Goal: Transaction & Acquisition: Book appointment/travel/reservation

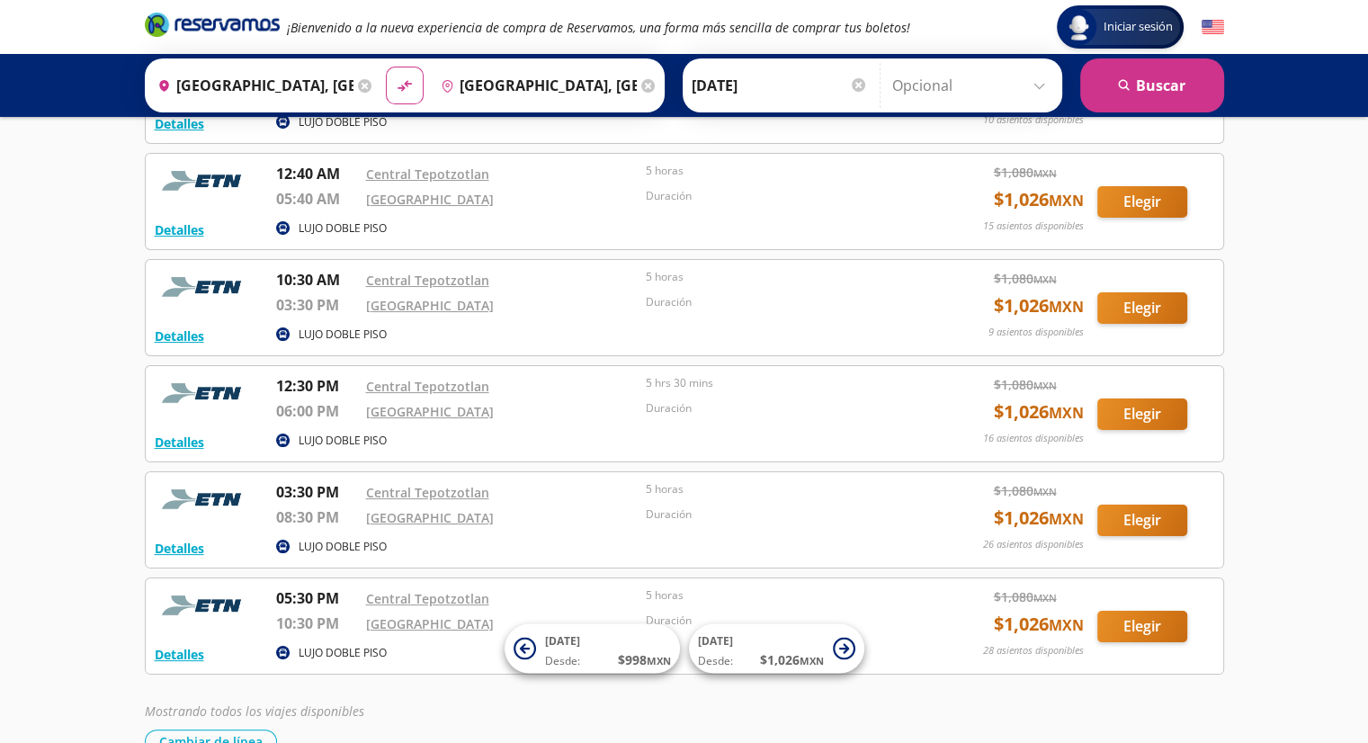
scroll to position [266, 0]
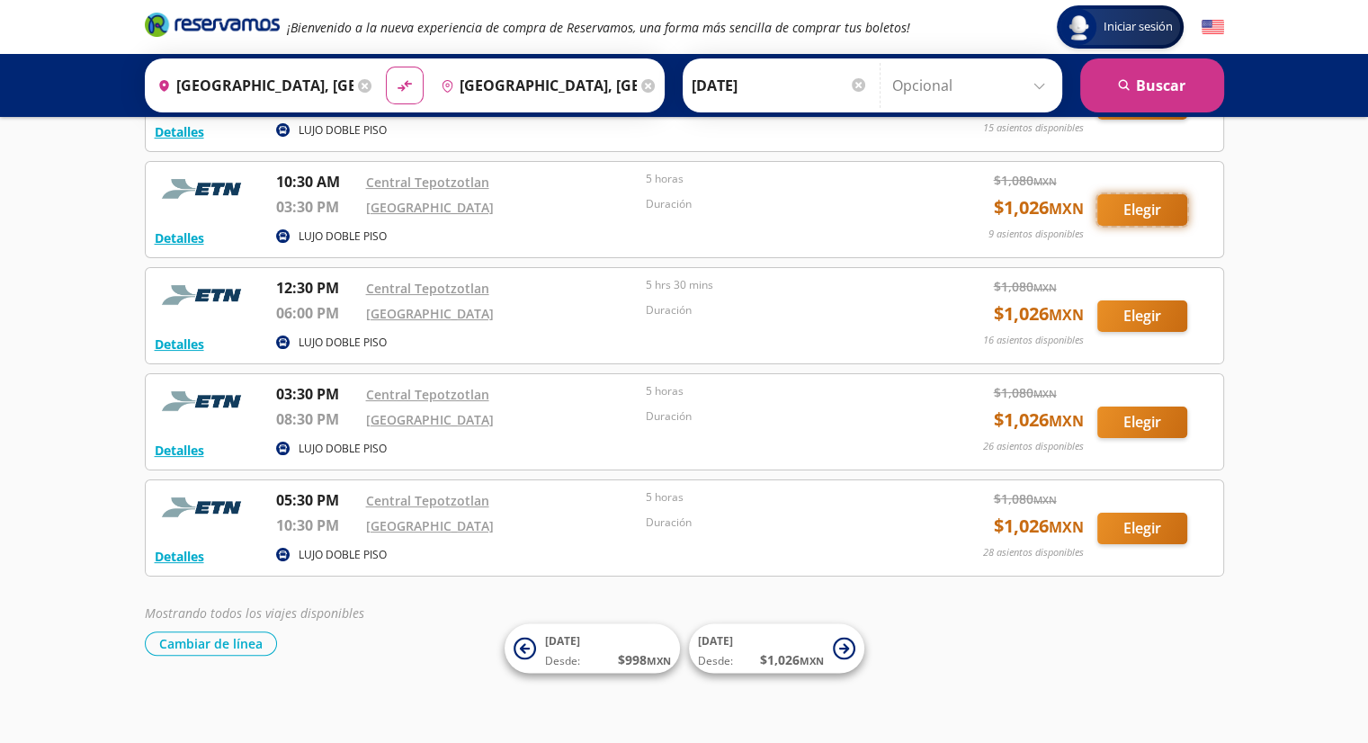
click at [1132, 207] on button "Elegir" at bounding box center [1142, 209] width 90 height 31
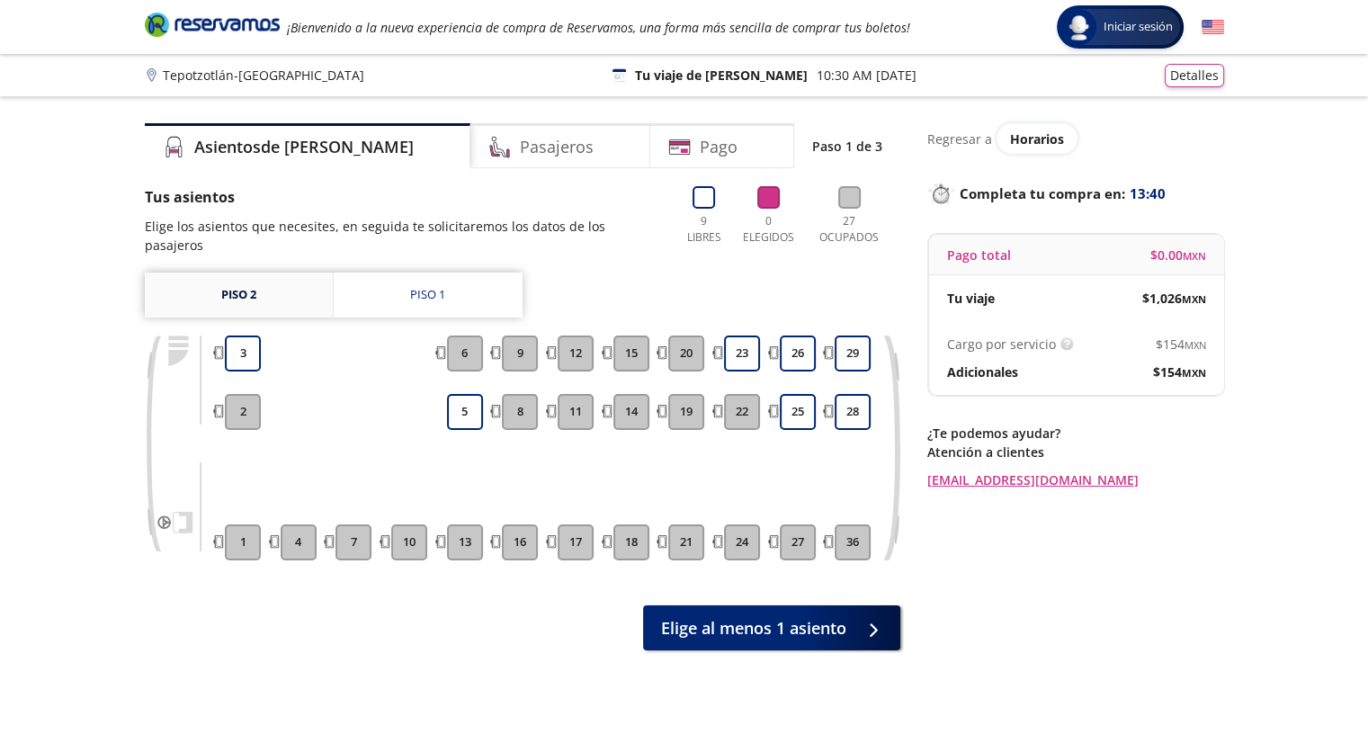
click at [298, 288] on link "Piso 2" at bounding box center [239, 295] width 188 height 45
click at [396, 288] on link "Piso 1" at bounding box center [428, 295] width 189 height 45
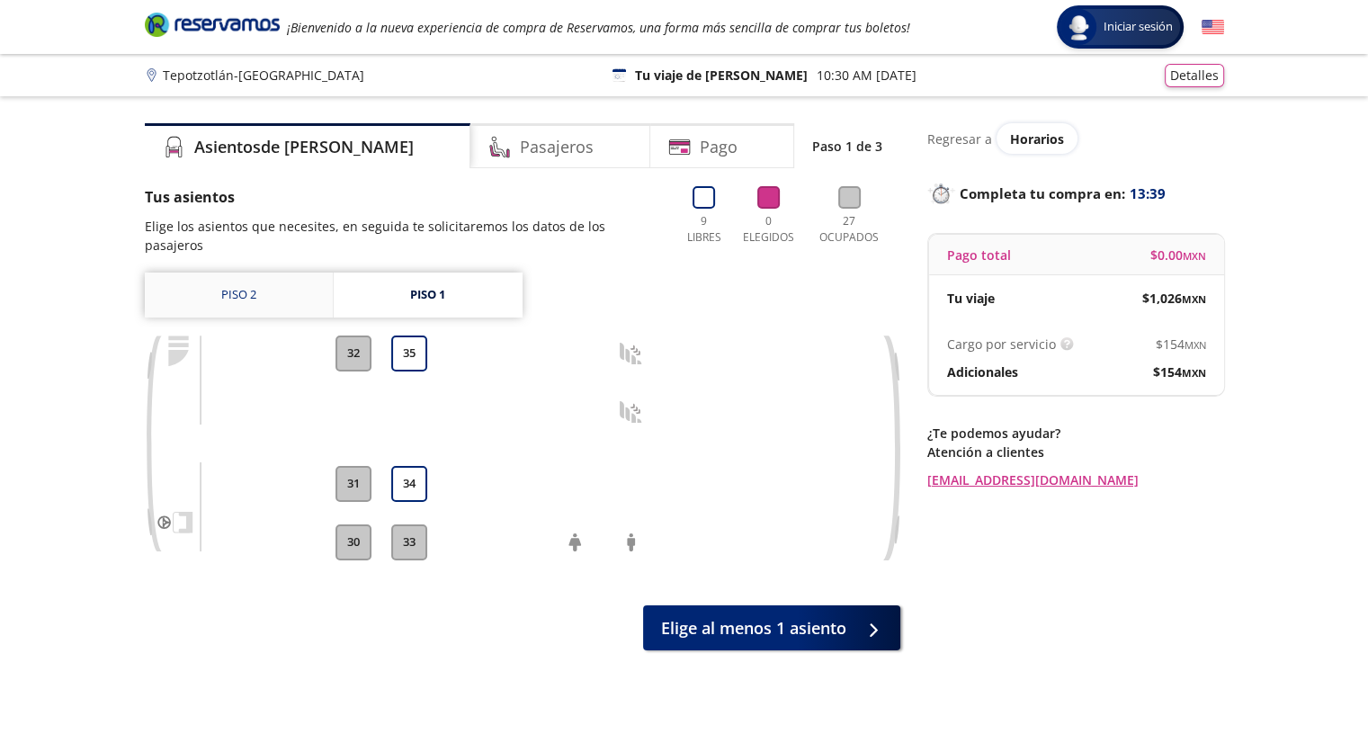
click at [289, 273] on link "Piso 2" at bounding box center [239, 295] width 188 height 45
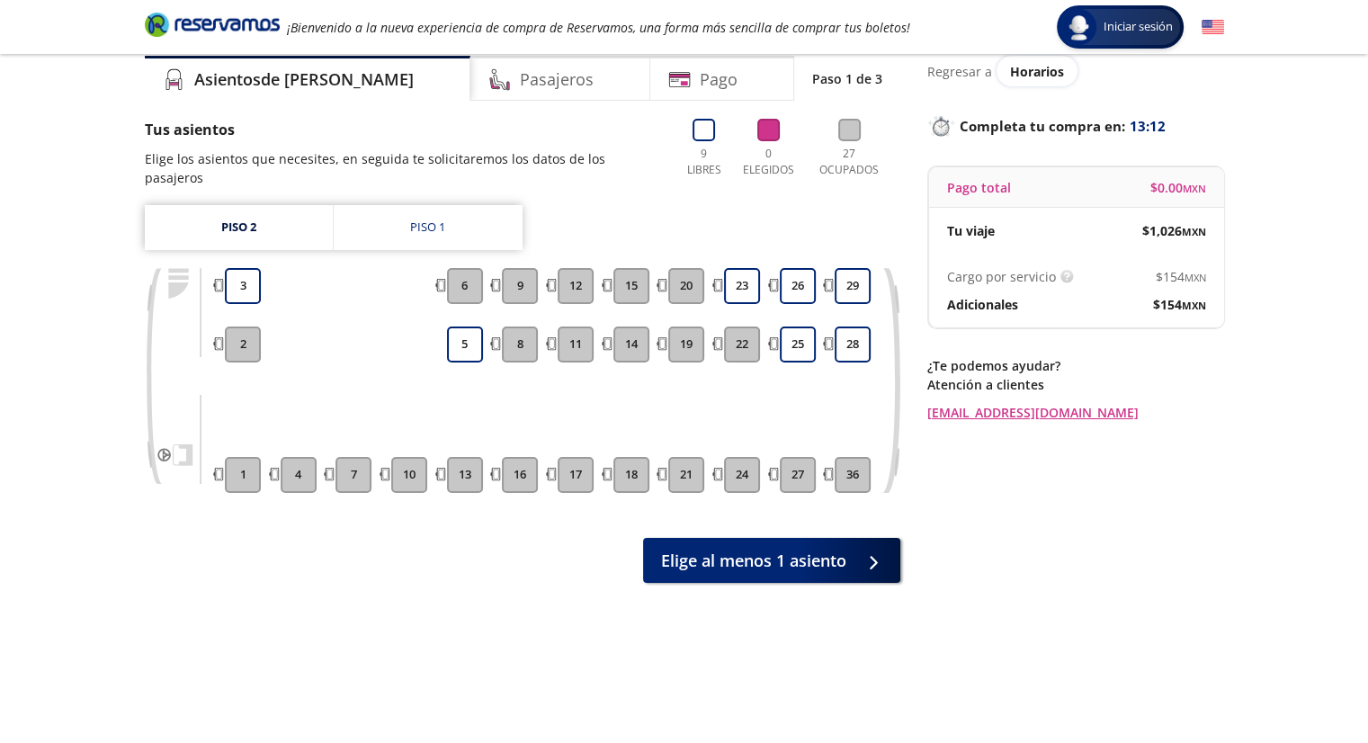
scroll to position [129, 0]
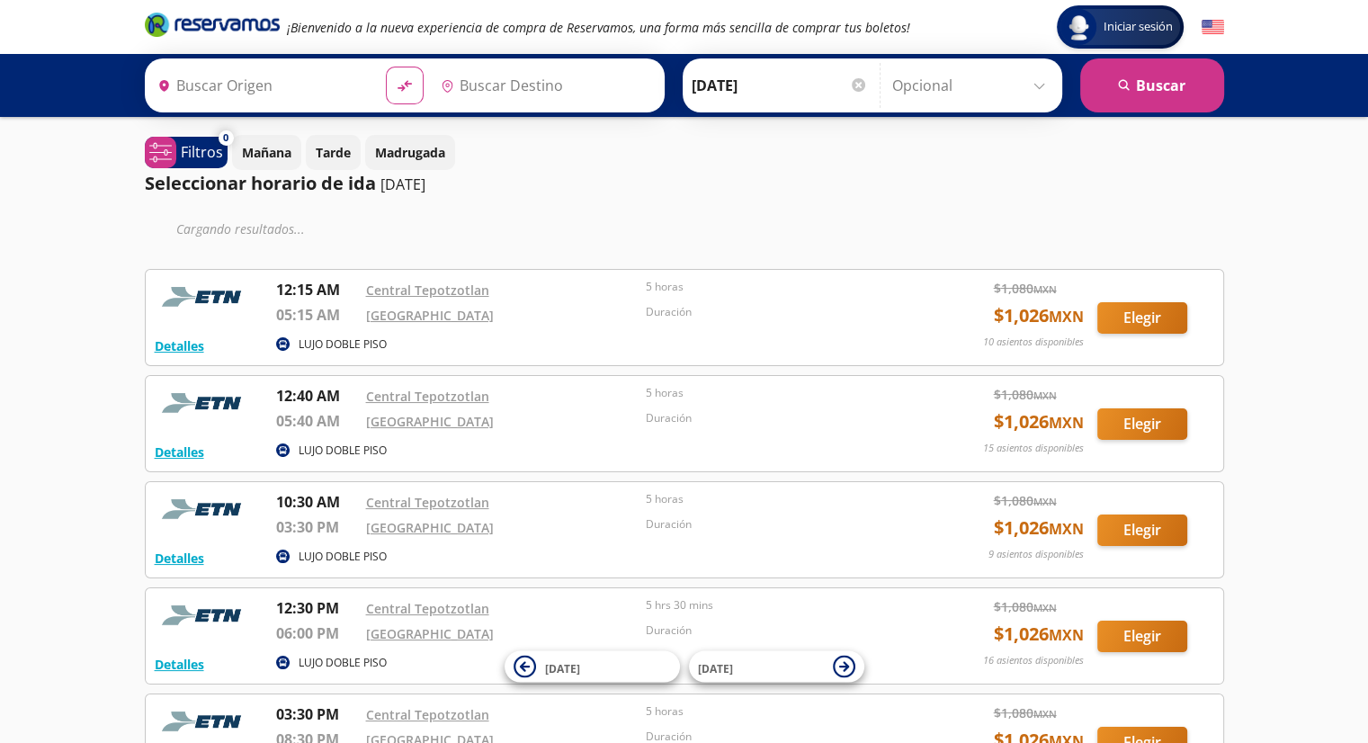
type input "[GEOGRAPHIC_DATA], [GEOGRAPHIC_DATA]"
